Goal: Information Seeking & Learning: Learn about a topic

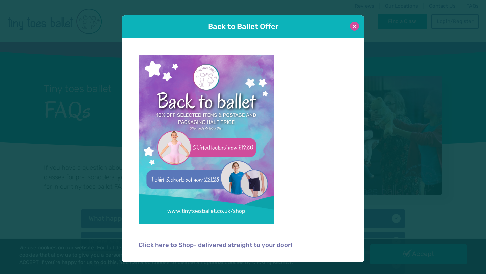
click at [355, 26] on button at bounding box center [354, 26] width 9 height 9
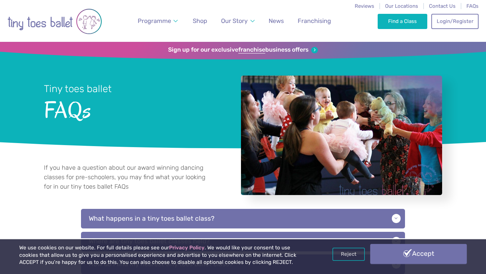
click at [423, 253] on link "Accept" at bounding box center [419, 254] width 97 height 20
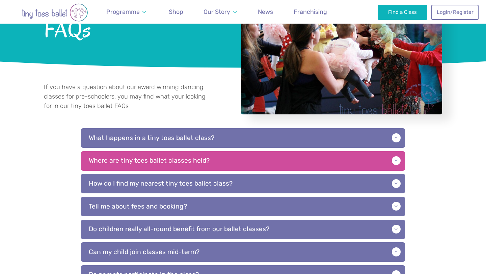
scroll to position [81, 0]
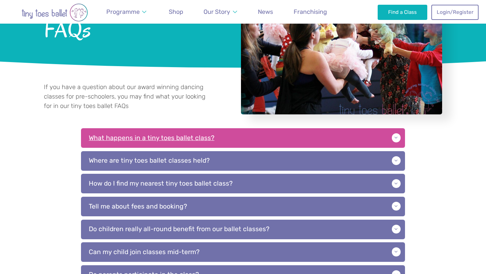
click at [235, 143] on p "What happens in a tiny toes ballet class?" at bounding box center [243, 138] width 324 height 20
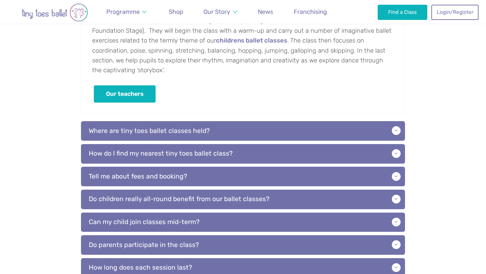
scroll to position [232, 0]
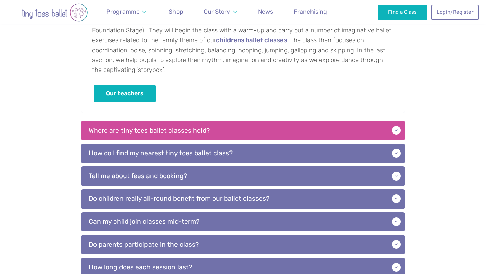
click at [217, 127] on p "Where are tiny toes ballet classes held?" at bounding box center [243, 131] width 324 height 20
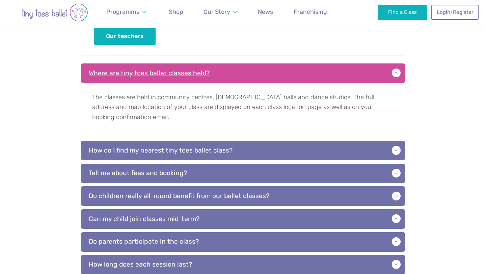
scroll to position [296, 0]
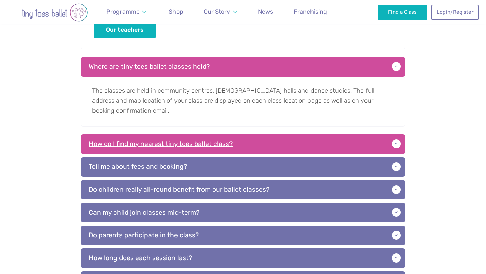
click at [201, 144] on p "How do I find my nearest tiny toes ballet class?" at bounding box center [243, 144] width 324 height 20
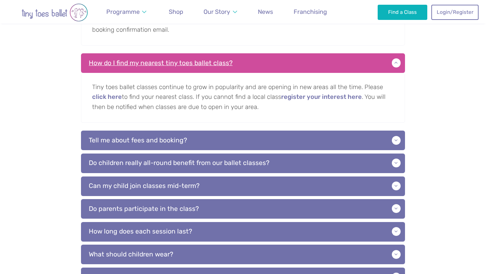
scroll to position [378, 0]
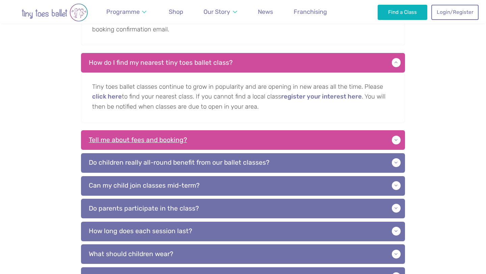
click at [176, 138] on p "Tell me about fees and booking?" at bounding box center [243, 140] width 324 height 20
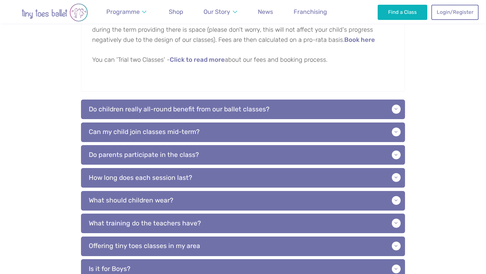
scroll to position [523, 0]
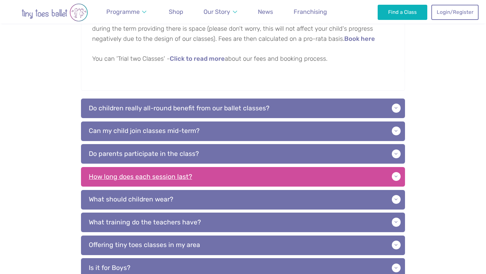
click at [150, 177] on p "How long does each session last?" at bounding box center [243, 177] width 324 height 20
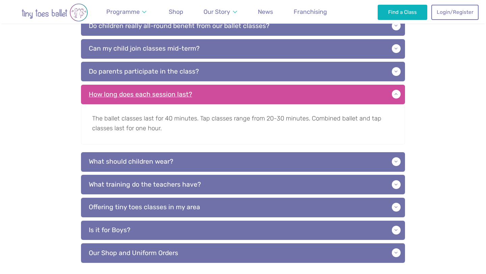
scroll to position [607, 0]
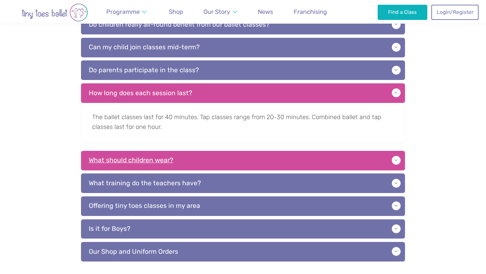
click at [148, 162] on p "What should children wear?" at bounding box center [243, 161] width 324 height 20
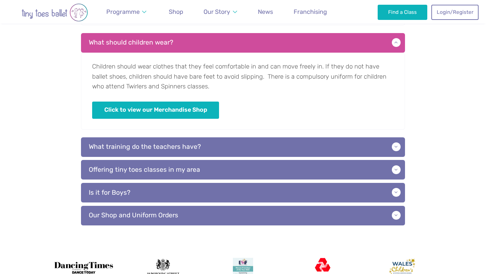
scroll to position [725, 0]
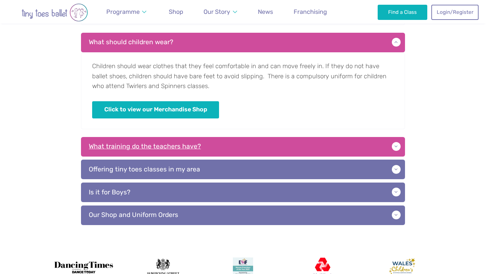
click at [197, 144] on p "What training do the teachers have?" at bounding box center [243, 147] width 324 height 20
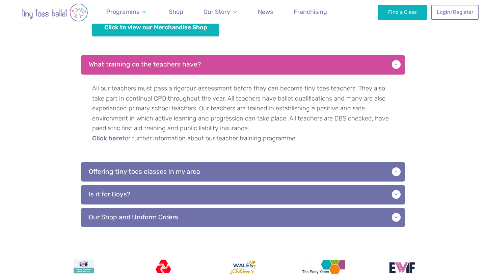
scroll to position [828, 0]
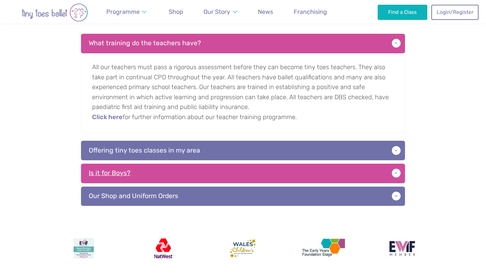
click at [120, 173] on p "Is it for Boys?" at bounding box center [243, 174] width 324 height 20
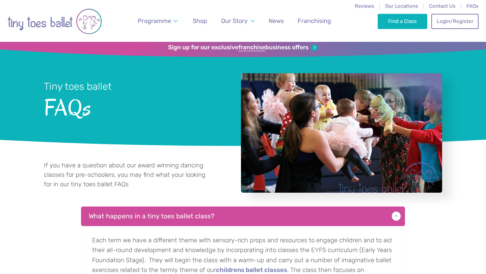
scroll to position [0, 0]
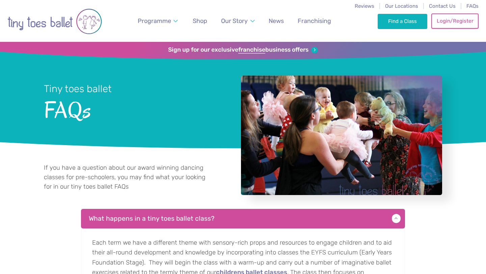
click at [459, 24] on link "Login/Register" at bounding box center [455, 21] width 47 height 15
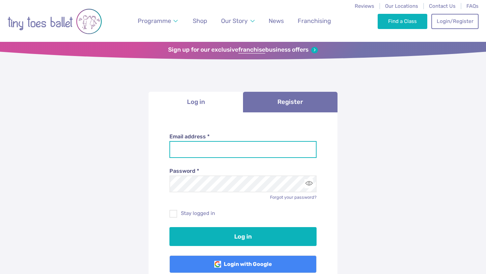
click at [212, 148] on input "Email address *" at bounding box center [244, 149] width 148 height 17
type input "**********"
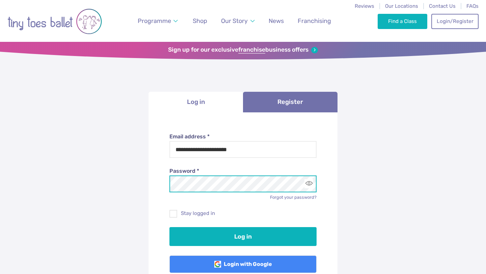
click at [170, 227] on button "Log in" at bounding box center [244, 236] width 148 height 19
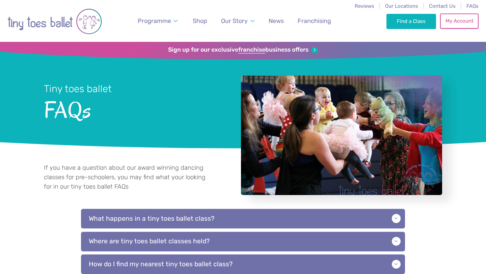
click at [448, 26] on link "My Account" at bounding box center [460, 21] width 39 height 15
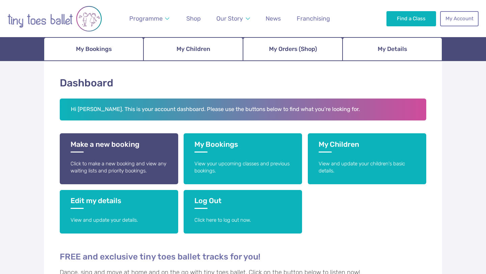
scroll to position [113, 0]
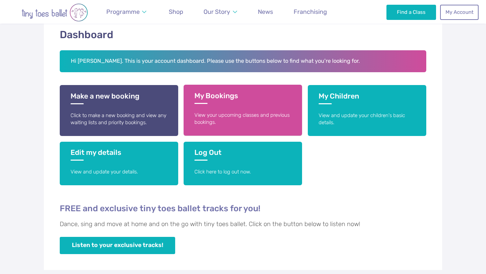
click at [253, 116] on p "View your upcoming classes and previous bookings." at bounding box center [243, 119] width 97 height 15
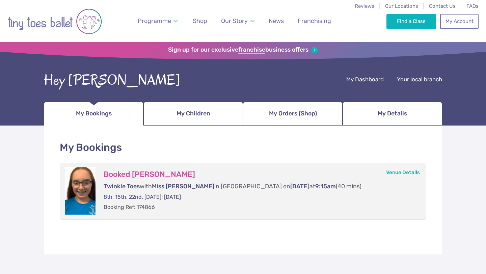
click at [175, 188] on span "Miss [PERSON_NAME]" at bounding box center [183, 186] width 62 height 7
click at [199, 112] on span "My Children" at bounding box center [194, 114] width 34 height 12
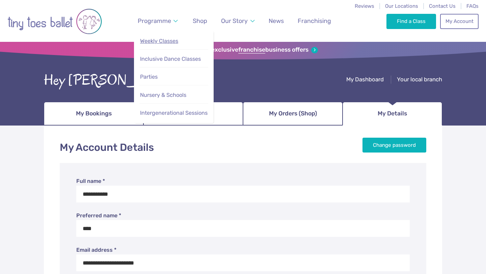
click at [164, 40] on span "Weekly Classes" at bounding box center [159, 41] width 38 height 6
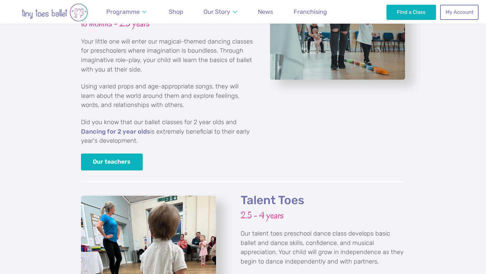
scroll to position [901, 0]
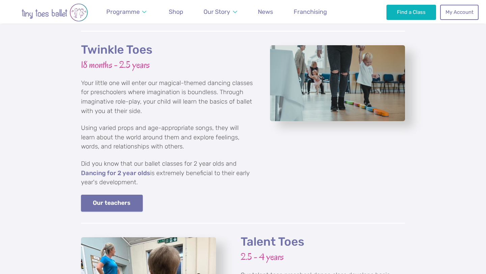
click at [117, 195] on link "Our teachers" at bounding box center [112, 203] width 62 height 17
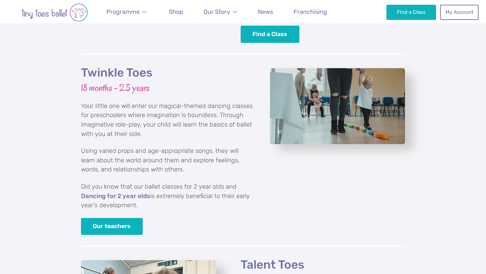
scroll to position [867, 0]
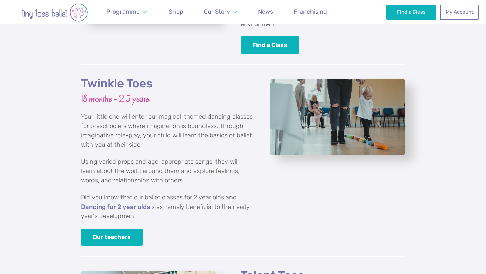
click at [178, 12] on span "Shop" at bounding box center [176, 11] width 15 height 7
